Goal: Task Accomplishment & Management: Use online tool/utility

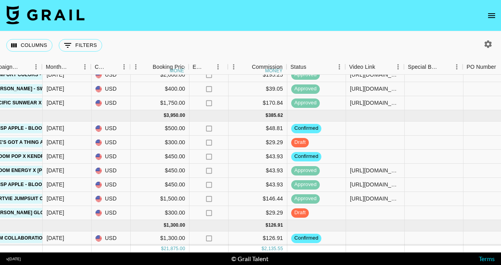
scroll to position [261, 395]
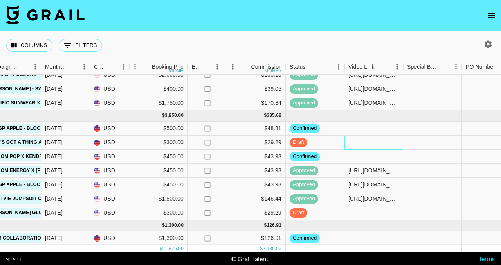
click at [361, 138] on div at bounding box center [374, 143] width 59 height 14
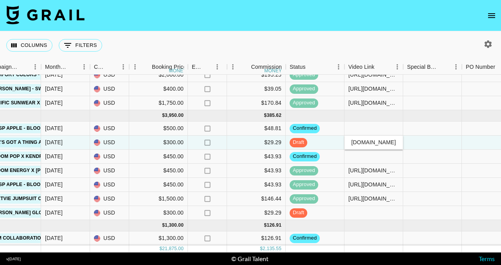
scroll to position [0, 0]
type input "[URL][DOMAIN_NAME]"
click at [424, 136] on div at bounding box center [432, 143] width 59 height 14
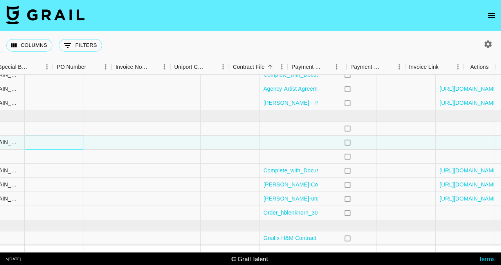
scroll to position [261, 805]
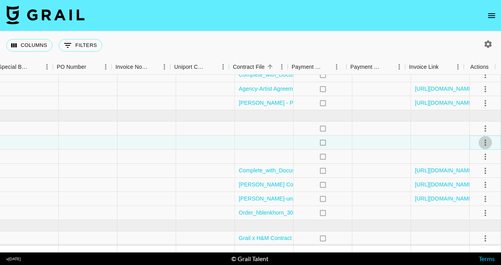
click at [481, 138] on icon "select merge strategy" at bounding box center [485, 142] width 9 height 9
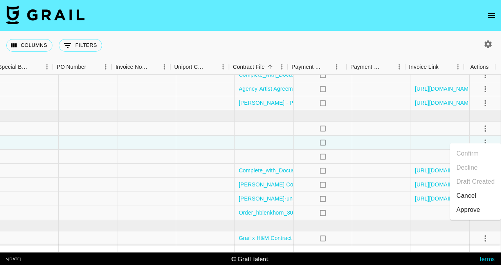
click at [467, 209] on div "Approve" at bounding box center [469, 210] width 24 height 9
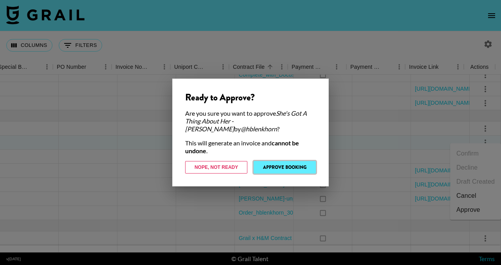
click at [300, 168] on button "Approve Booking" at bounding box center [285, 167] width 62 height 13
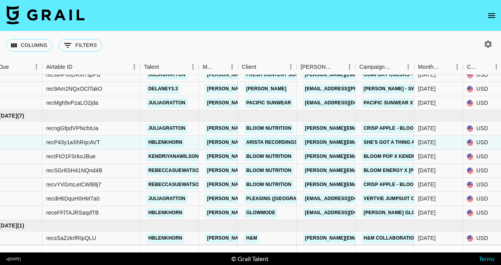
scroll to position [261, 0]
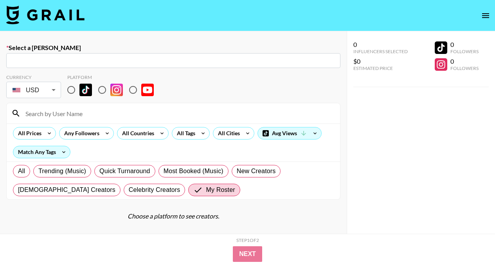
click at [491, 16] on button "open drawer" at bounding box center [486, 16] width 16 height 16
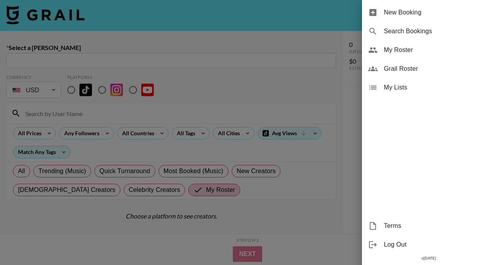
click at [424, 52] on span "My Roster" at bounding box center [436, 49] width 105 height 9
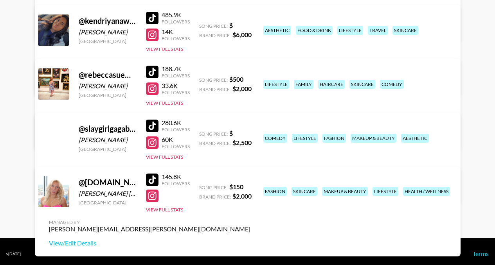
scroll to position [386, 0]
